Goal: Task Accomplishment & Management: Use online tool/utility

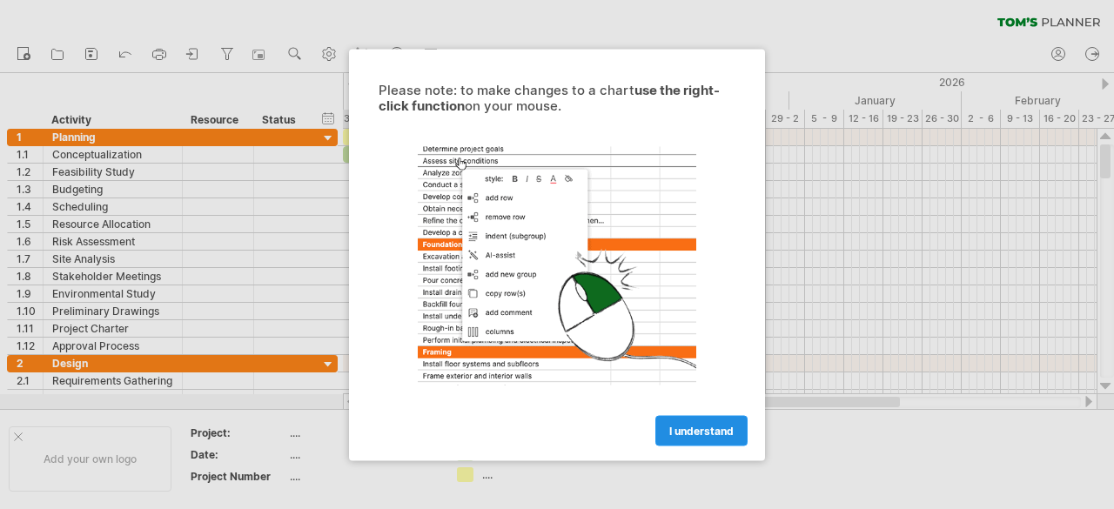
scroll to position [78, 0]
drag, startPoint x: 0, startPoint y: 0, endPoint x: 686, endPoint y: 431, distance: 809.8
click at [686, 431] on span "I understand" at bounding box center [701, 430] width 64 height 13
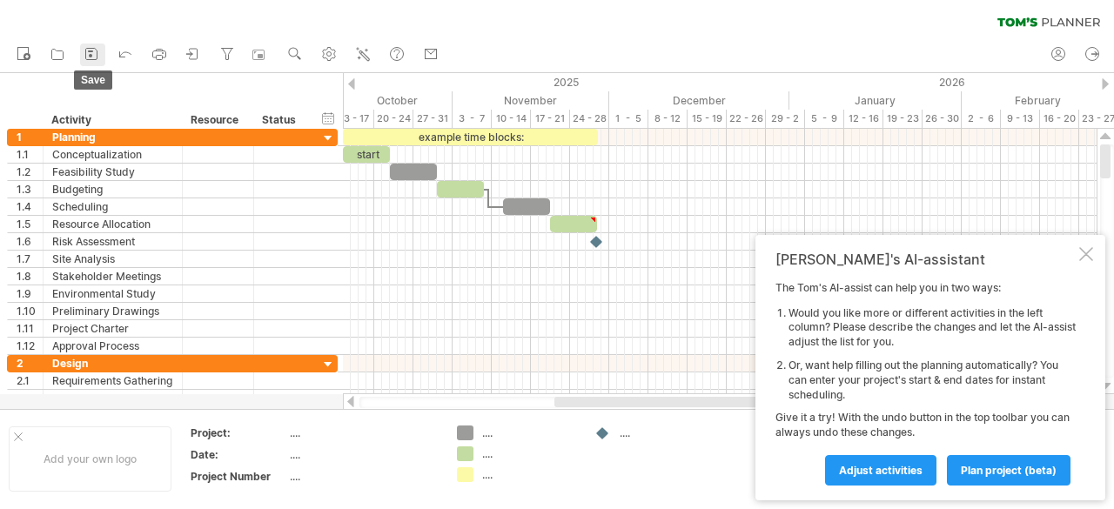
click at [105, 50] on link "save" at bounding box center [92, 55] width 25 height 23
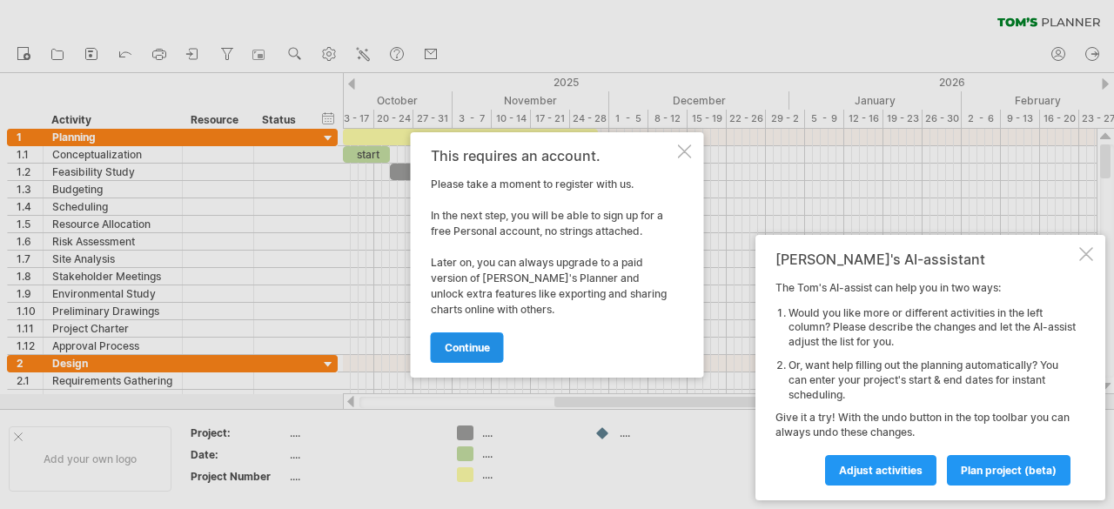
click at [458, 343] on span "continue" at bounding box center [467, 347] width 45 height 13
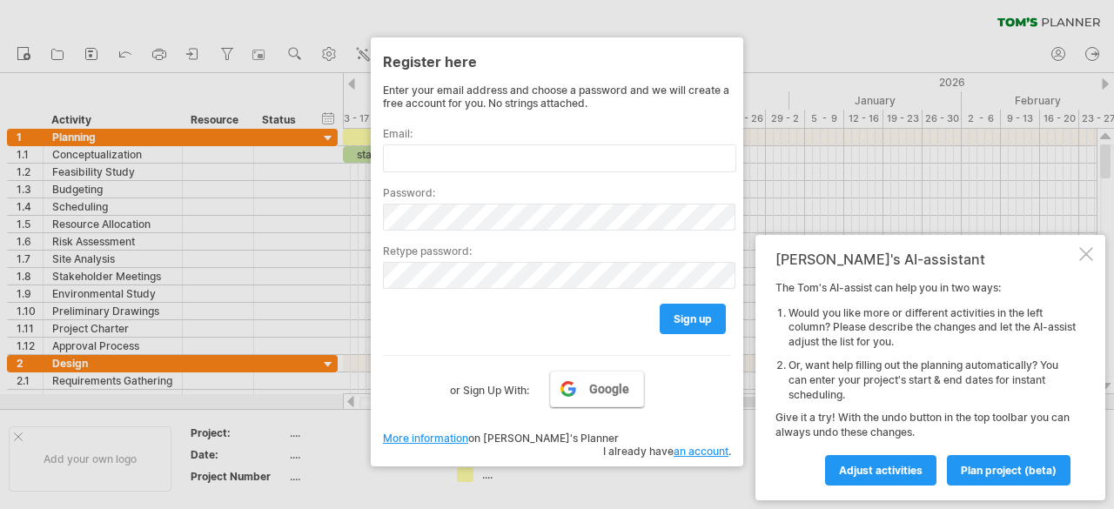
click at [571, 405] on link "Google" at bounding box center [597, 389] width 94 height 37
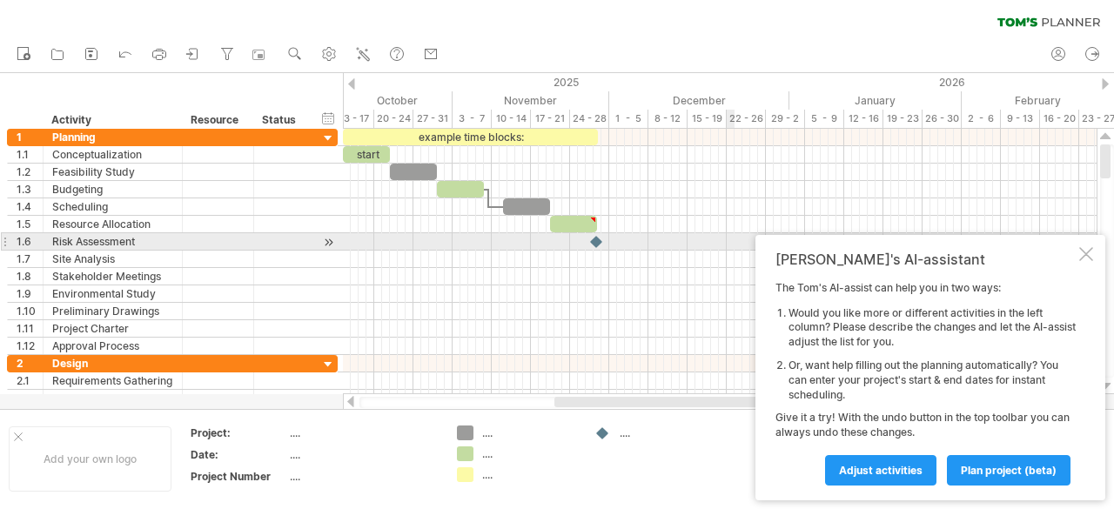
click at [1089, 248] on div at bounding box center [1086, 254] width 14 height 14
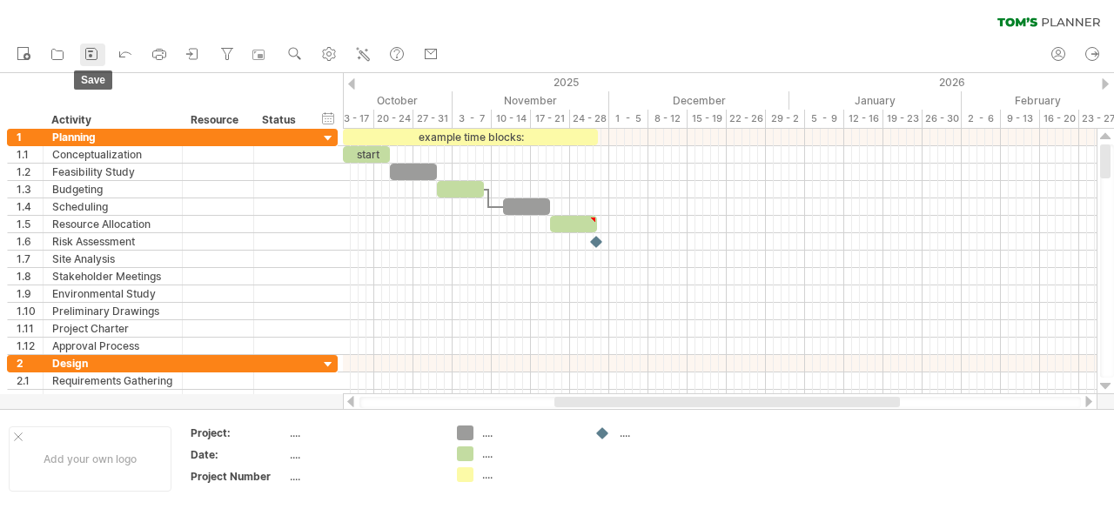
click at [96, 51] on icon at bounding box center [91, 53] width 17 height 17
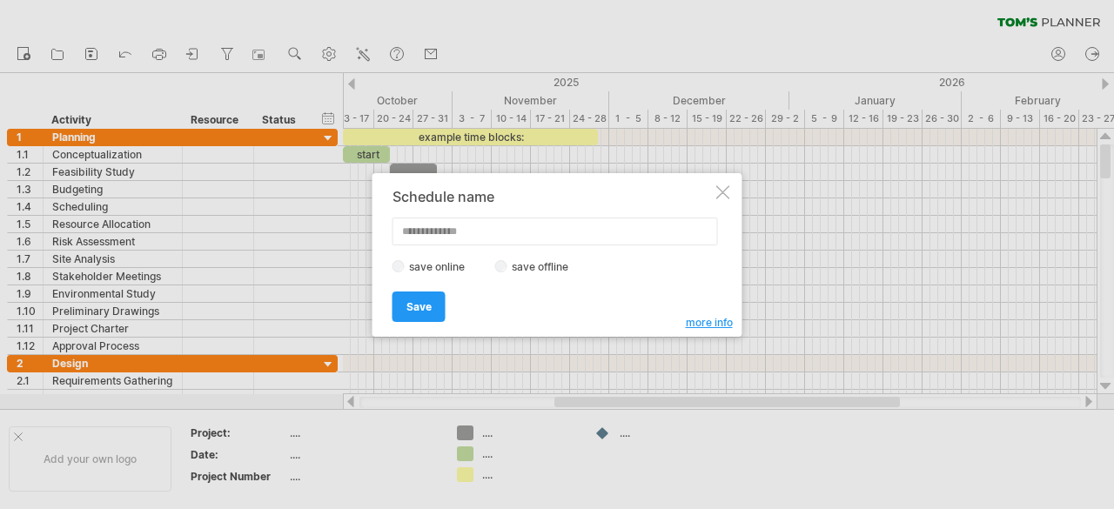
click at [442, 226] on input "text" at bounding box center [554, 232] width 325 height 28
type input "*"
type input "*******"
click at [507, 262] on label "save offline" at bounding box center [545, 266] width 76 height 13
click at [419, 300] on span "Save" at bounding box center [418, 306] width 25 height 13
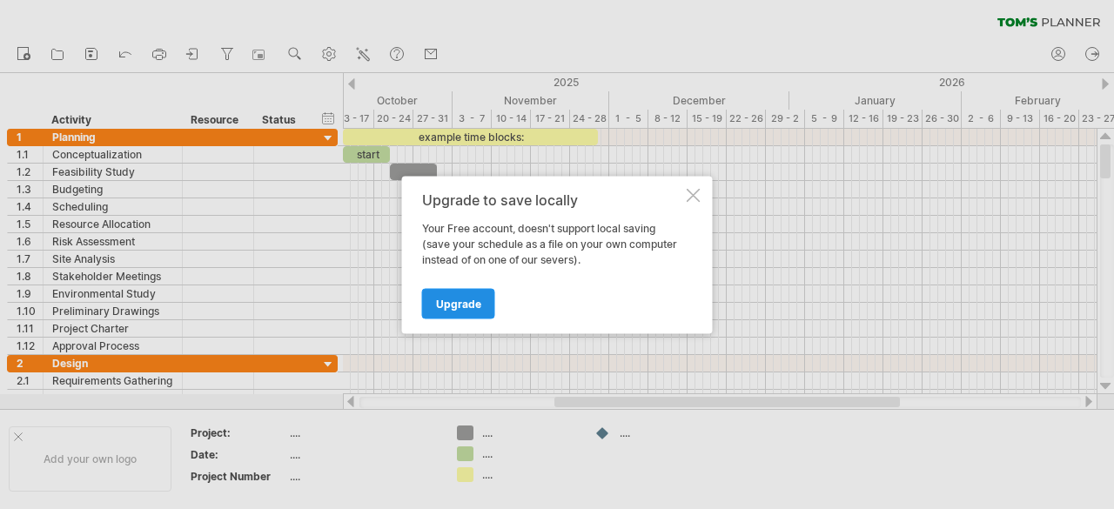
click at [458, 299] on span "Upgrade" at bounding box center [458, 303] width 45 height 13
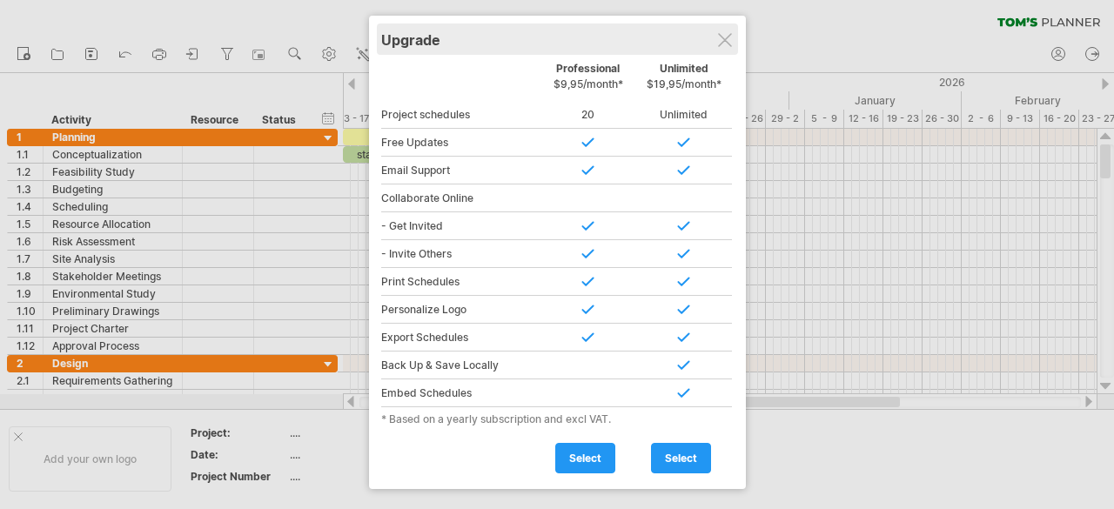
click at [722, 46] on div "Upgrade" at bounding box center [557, 38] width 352 height 31
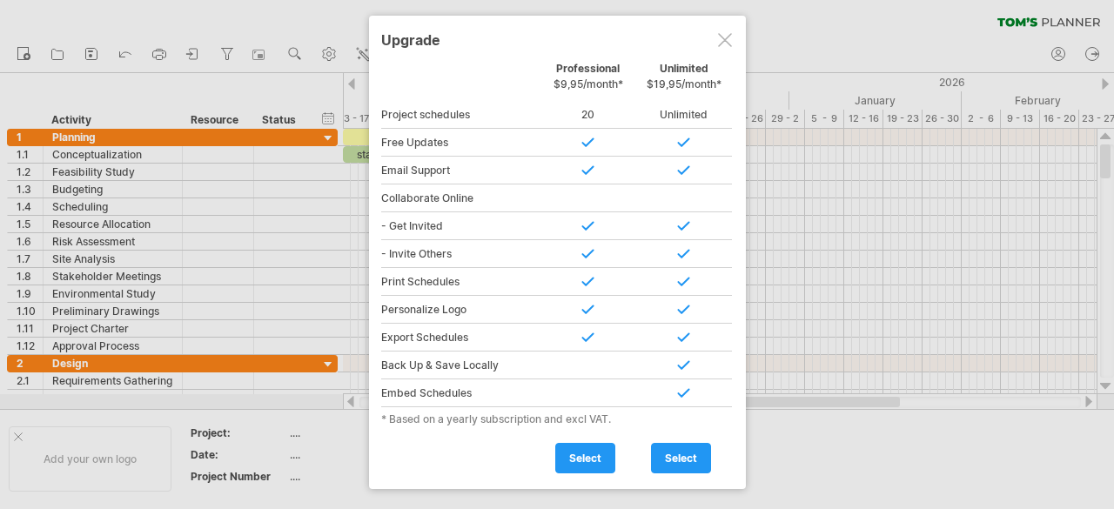
click at [722, 40] on div at bounding box center [725, 40] width 14 height 14
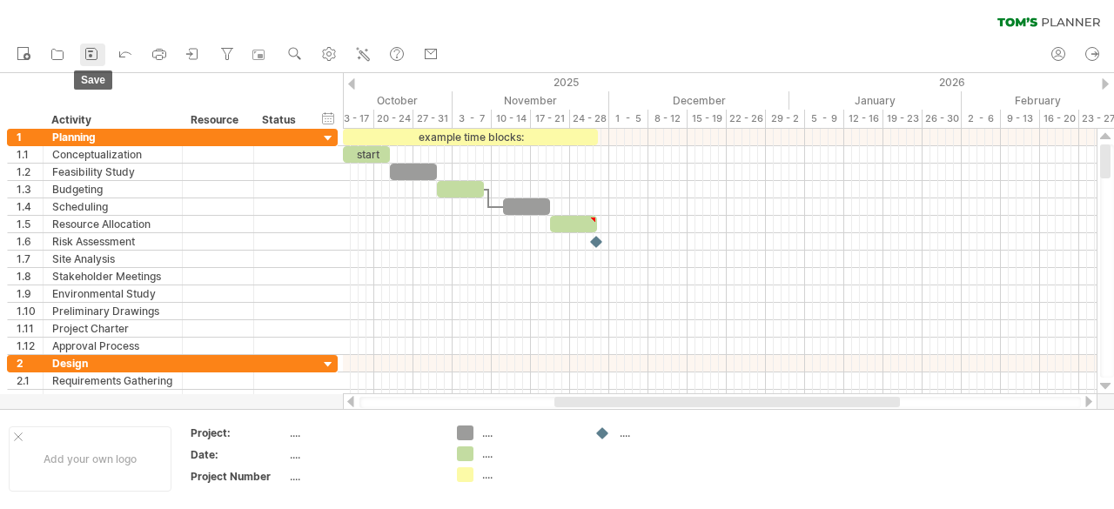
click at [94, 49] on icon at bounding box center [91, 53] width 17 height 17
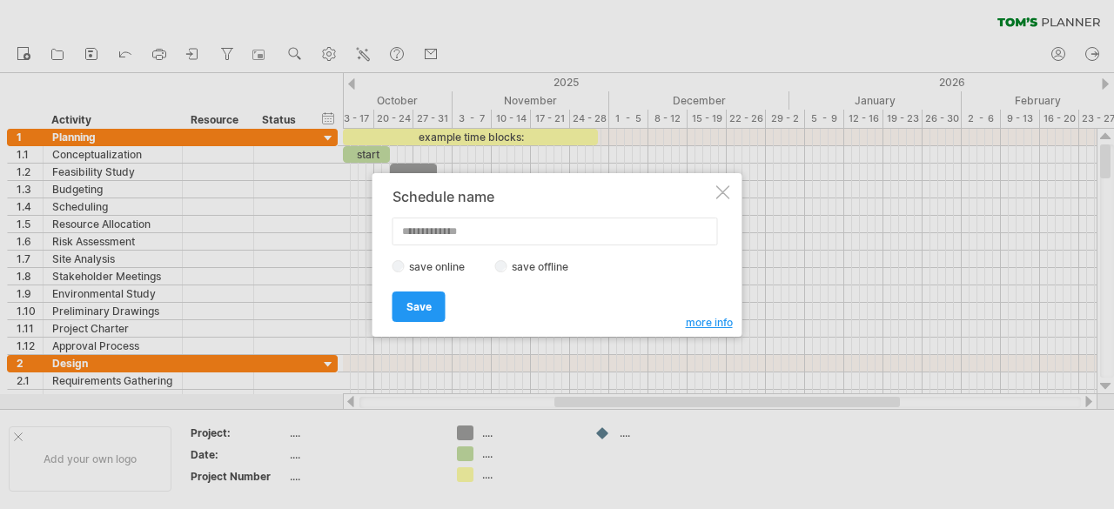
click at [454, 227] on input "text" at bounding box center [554, 232] width 325 height 28
type input "*******"
click at [414, 300] on span "Save" at bounding box center [418, 306] width 25 height 13
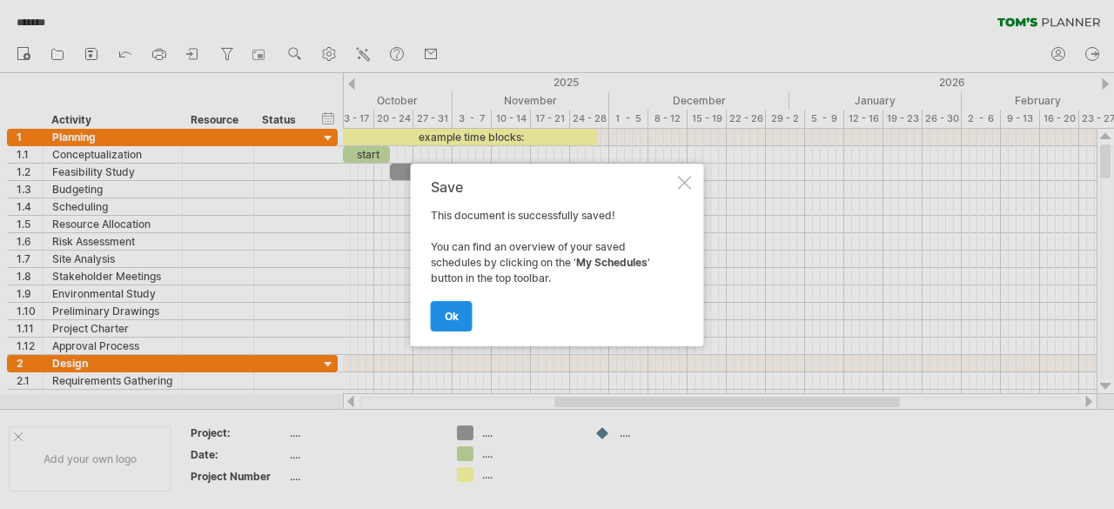
click at [452, 323] on link "ok" at bounding box center [452, 316] width 42 height 30
